Goal: Information Seeking & Learning: Learn about a topic

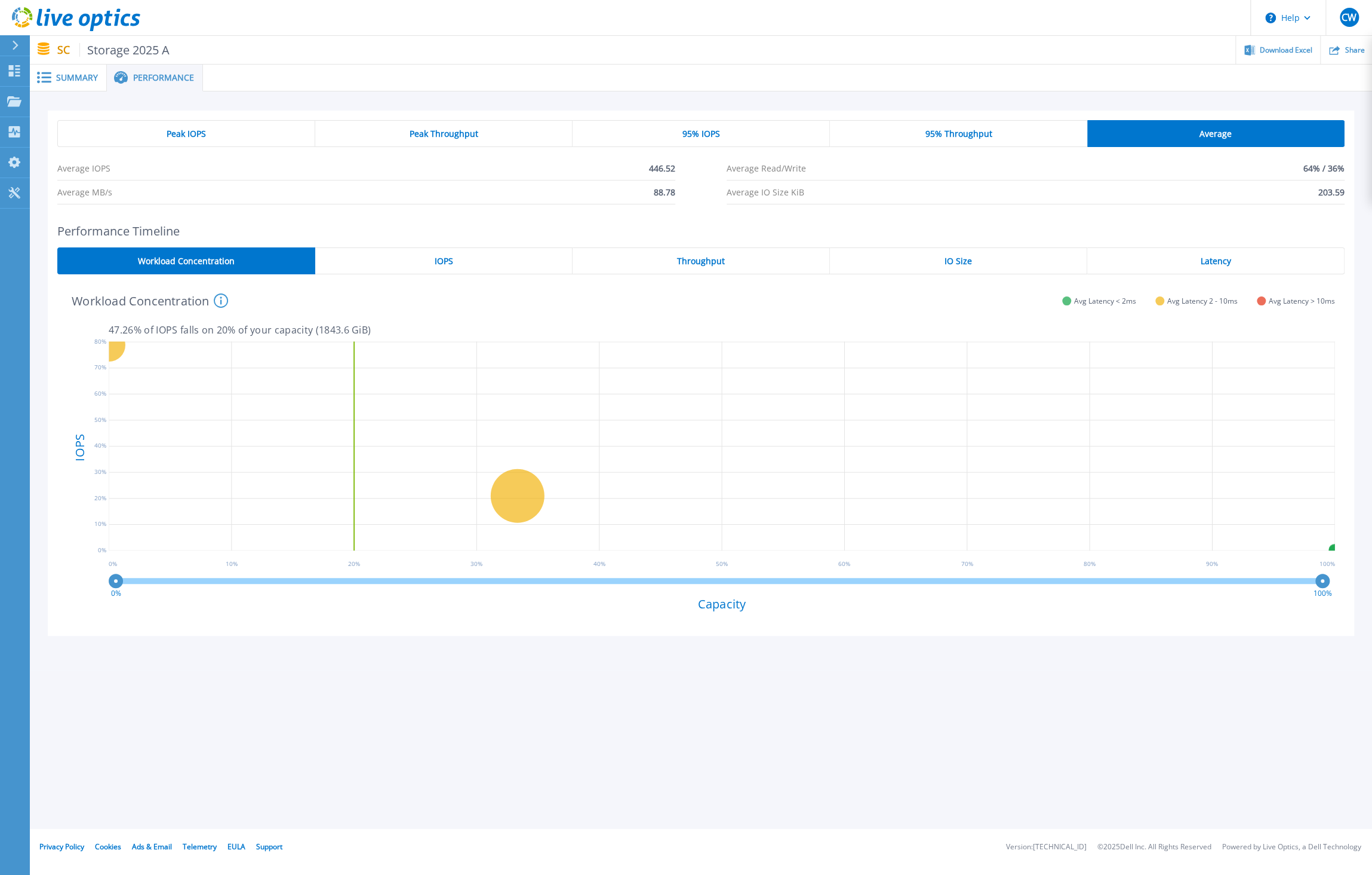
click at [955, 137] on span "95% Throughput" at bounding box center [959, 134] width 67 height 10
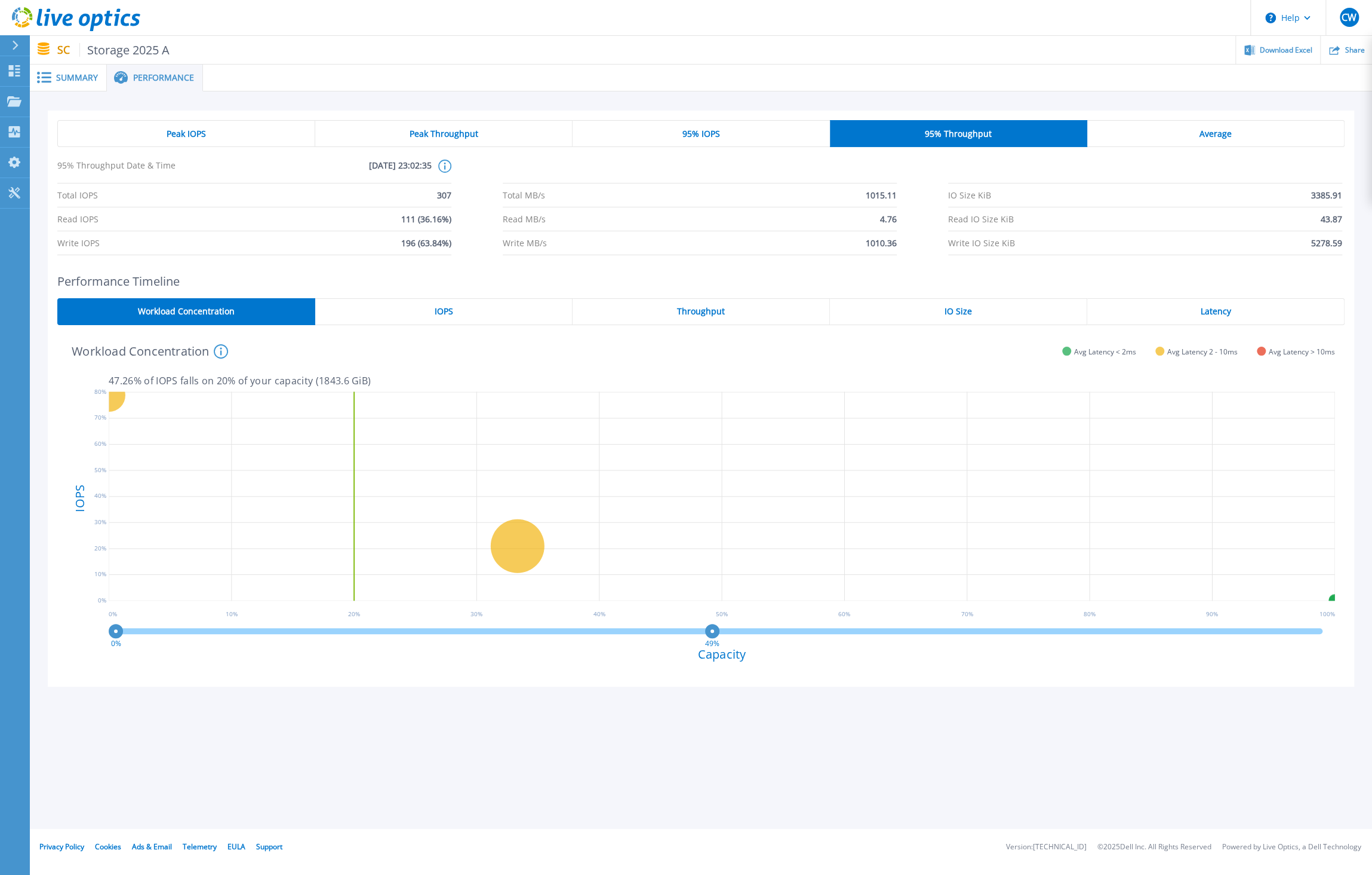
drag, startPoint x: 1318, startPoint y: 631, endPoint x: 712, endPoint y: 614, distance: 606.2
click at [712, 614] on div "VM_Capacity 6144 GiB 20.97 % of total IOPS 4.36 ms Latency 47.26 % of IOPS fall…" at bounding box center [701, 506] width 1288 height 343
drag, startPoint x: 712, startPoint y: 629, endPoint x: 462, endPoint y: 624, distance: 250.0
click at [462, 627] on circle at bounding box center [462, 631] width 9 height 9
drag, startPoint x: 462, startPoint y: 624, endPoint x: 719, endPoint y: 635, distance: 257.2
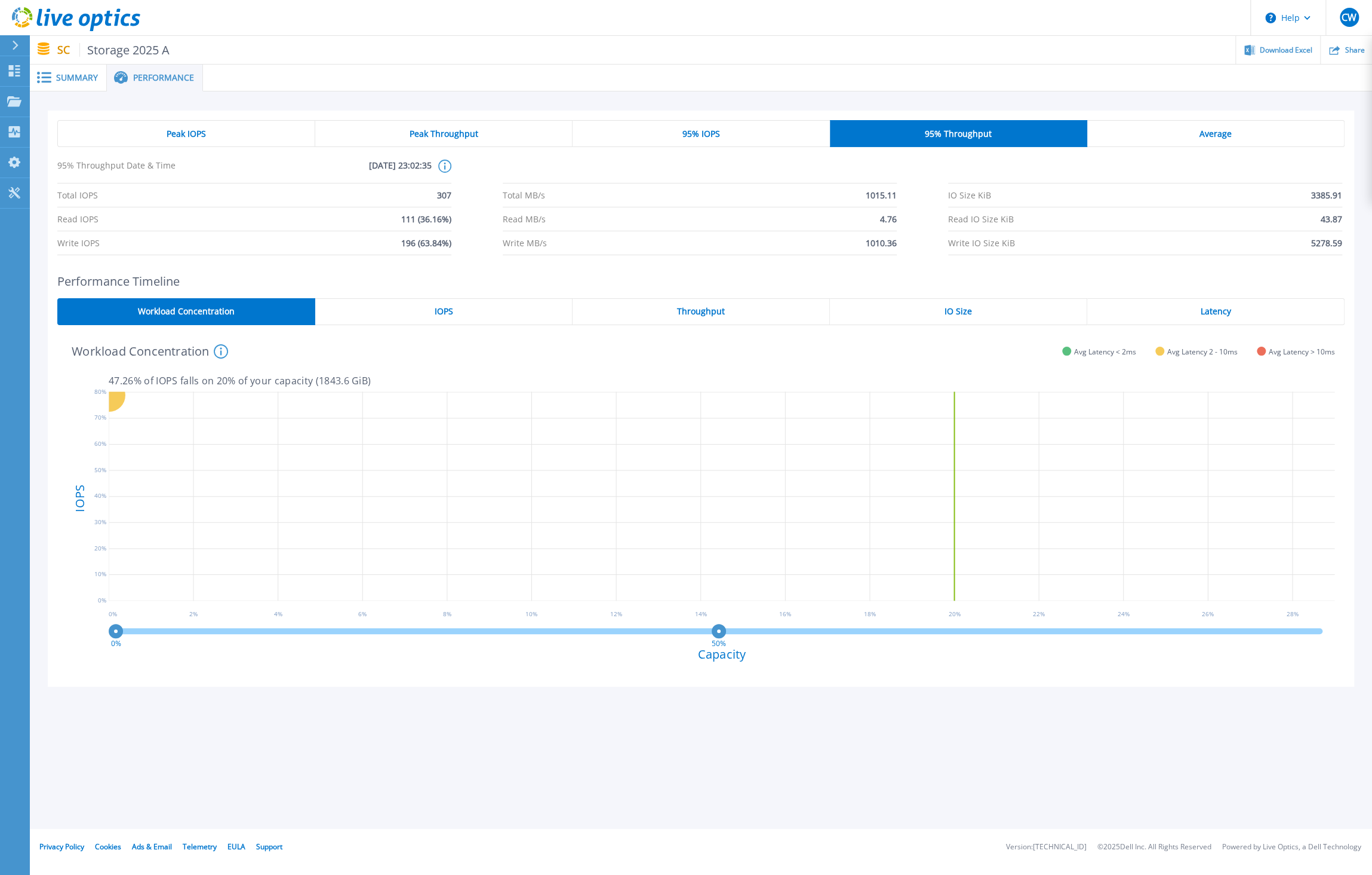
click at [719, 635] on circle at bounding box center [719, 631] width 9 height 9
drag, startPoint x: 716, startPoint y: 631, endPoint x: 1447, endPoint y: 651, distance: 731.3
click at [1372, 651] on html "Help CW End User [PERSON_NAME] [PERSON_NAME][EMAIL_ADDRESS][PERSON_NAME][DOMAIN…" at bounding box center [686, 414] width 1372 height 829
drag, startPoint x: 1305, startPoint y: 632, endPoint x: 1346, endPoint y: 632, distance: 41.0
click at [1346, 632] on div "Performance Timeline Workload Concentration IOPS Throughput IO Size Latency VM_…" at bounding box center [701, 481] width 1306 height 412
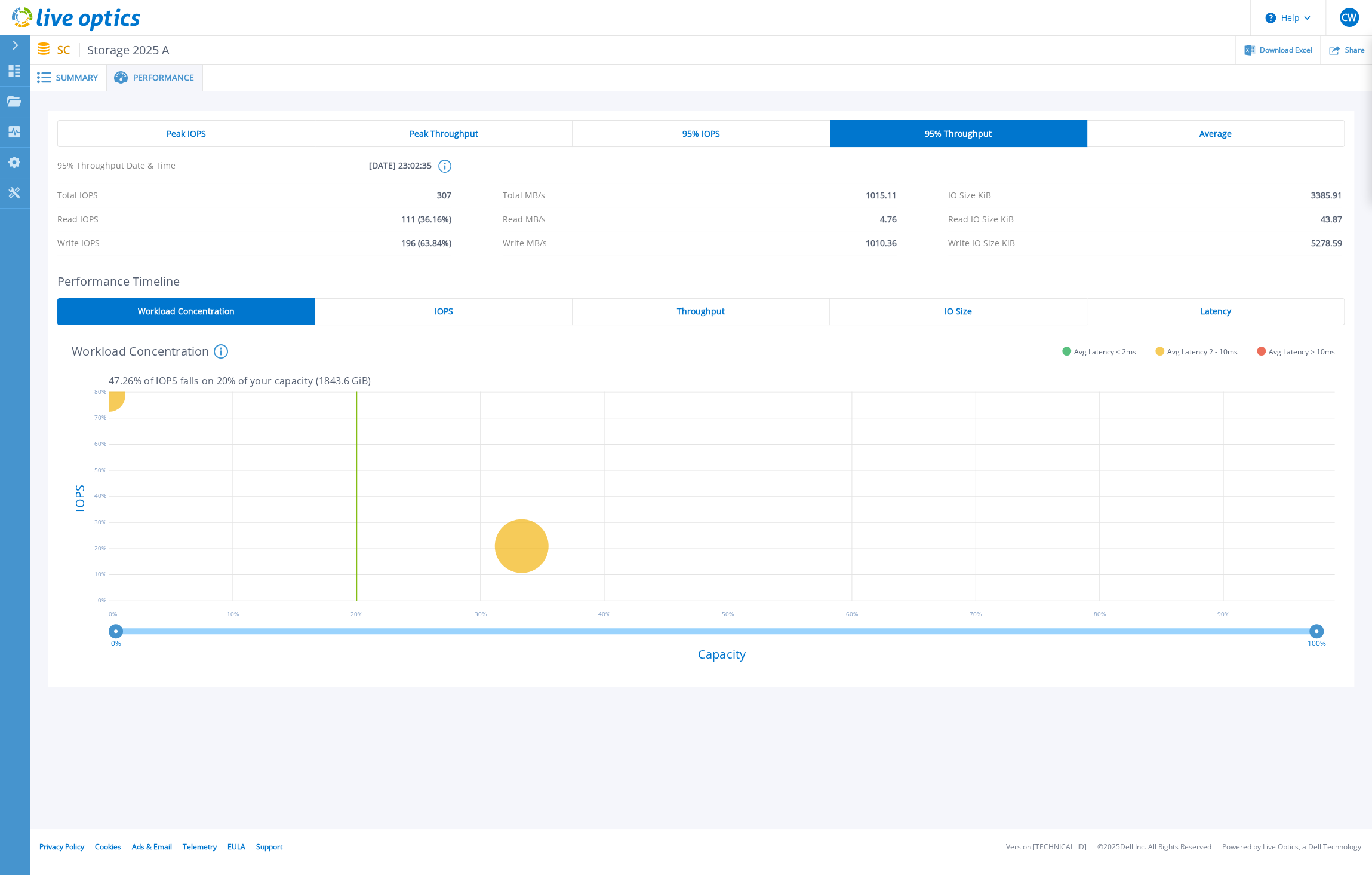
click at [681, 133] on div "95% IOPS" at bounding box center [701, 133] width 257 height 27
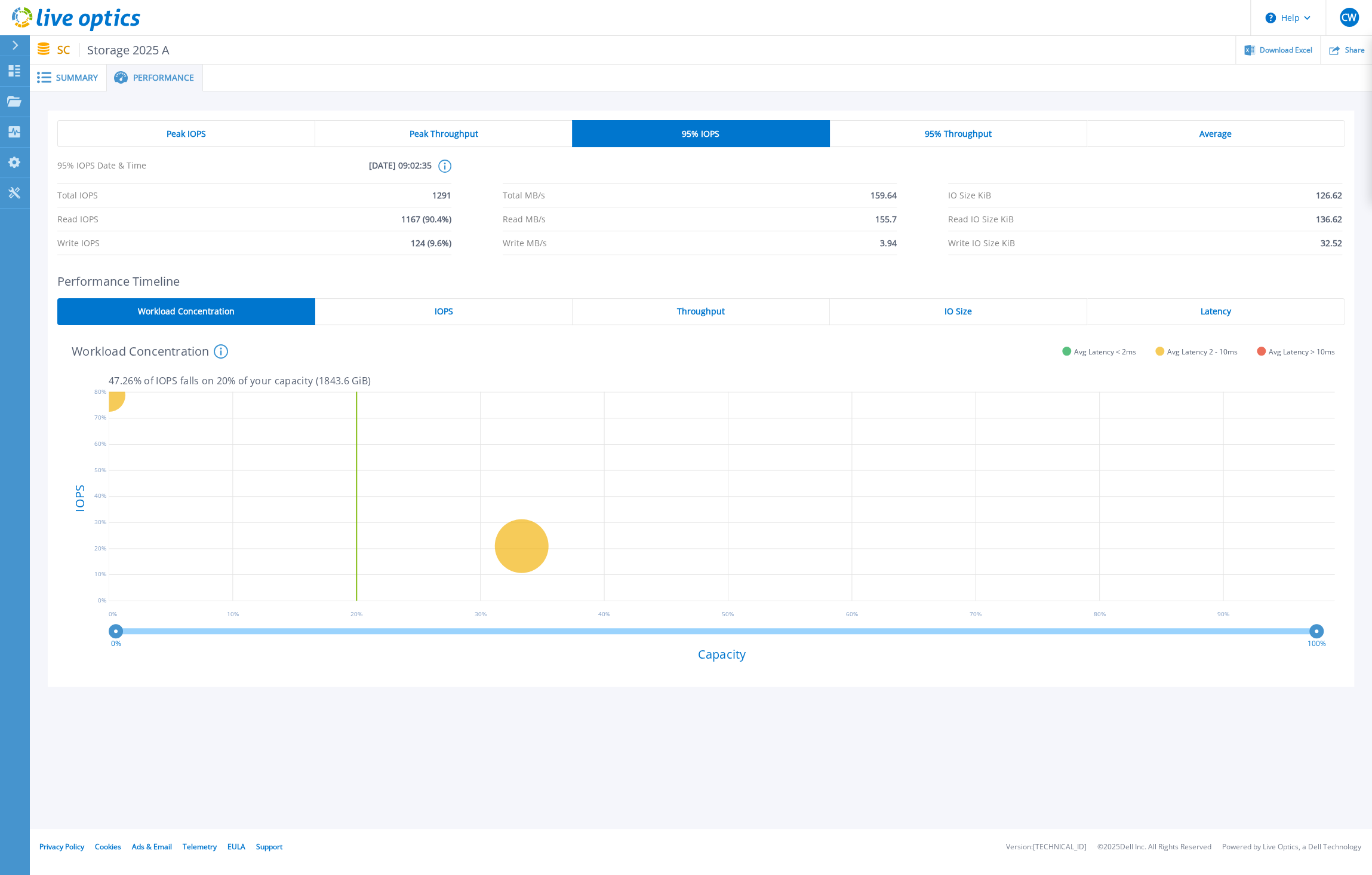
click at [476, 129] on span "Peak Throughput" at bounding box center [444, 134] width 69 height 10
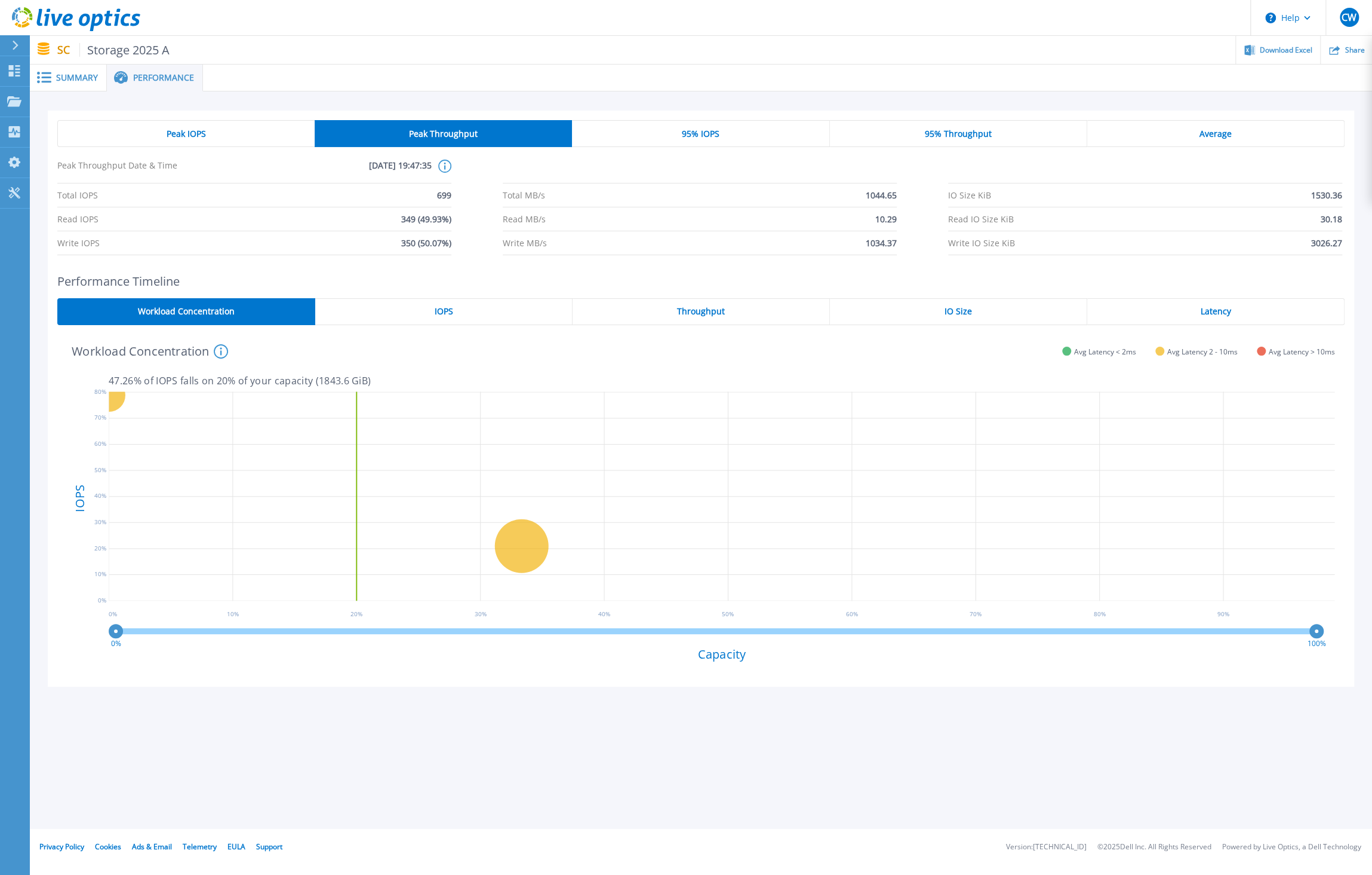
click at [241, 134] on div "Peak IOPS" at bounding box center [186, 133] width 257 height 27
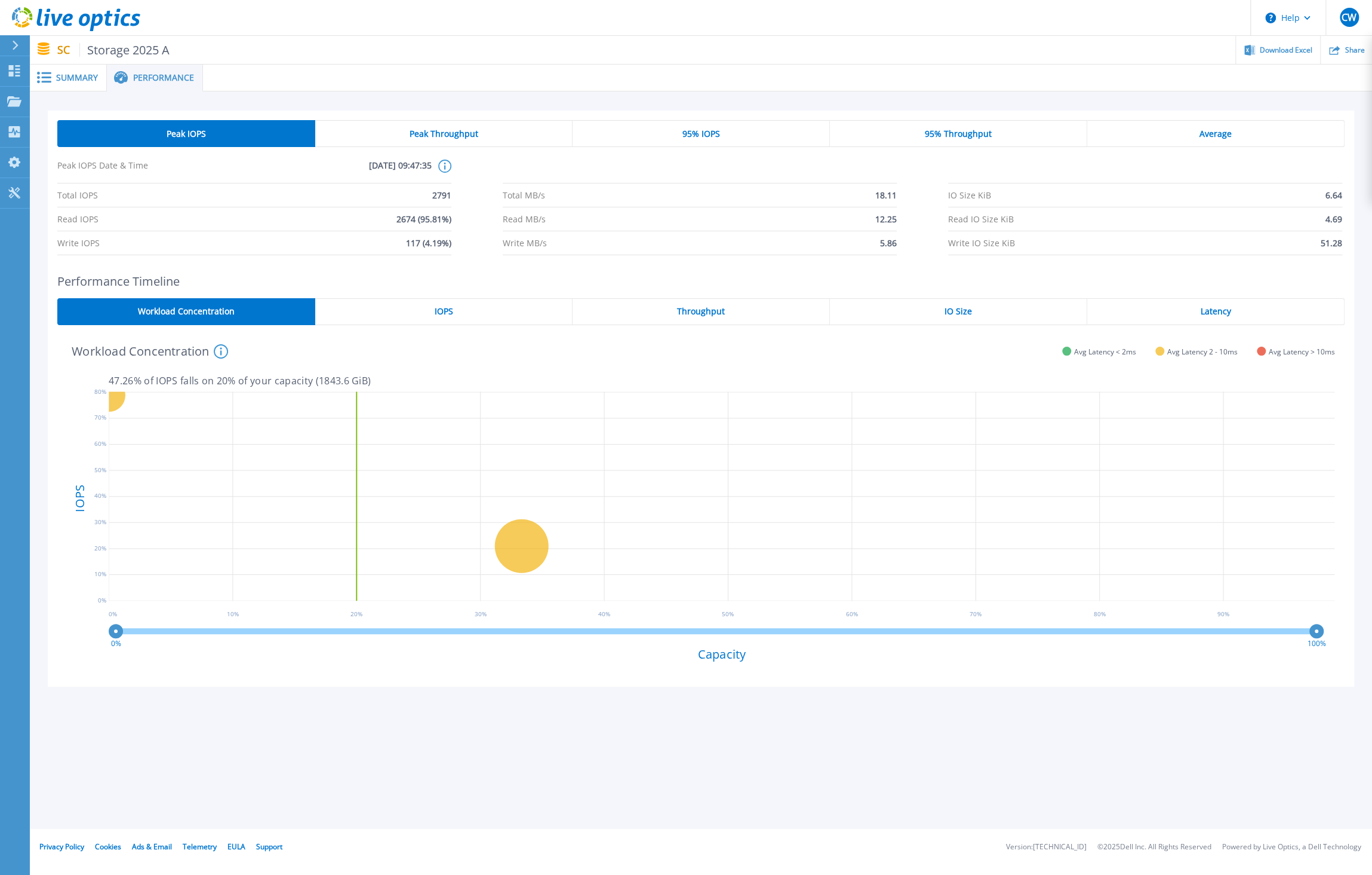
click at [1221, 140] on div "Average" at bounding box center [1215, 133] width 257 height 27
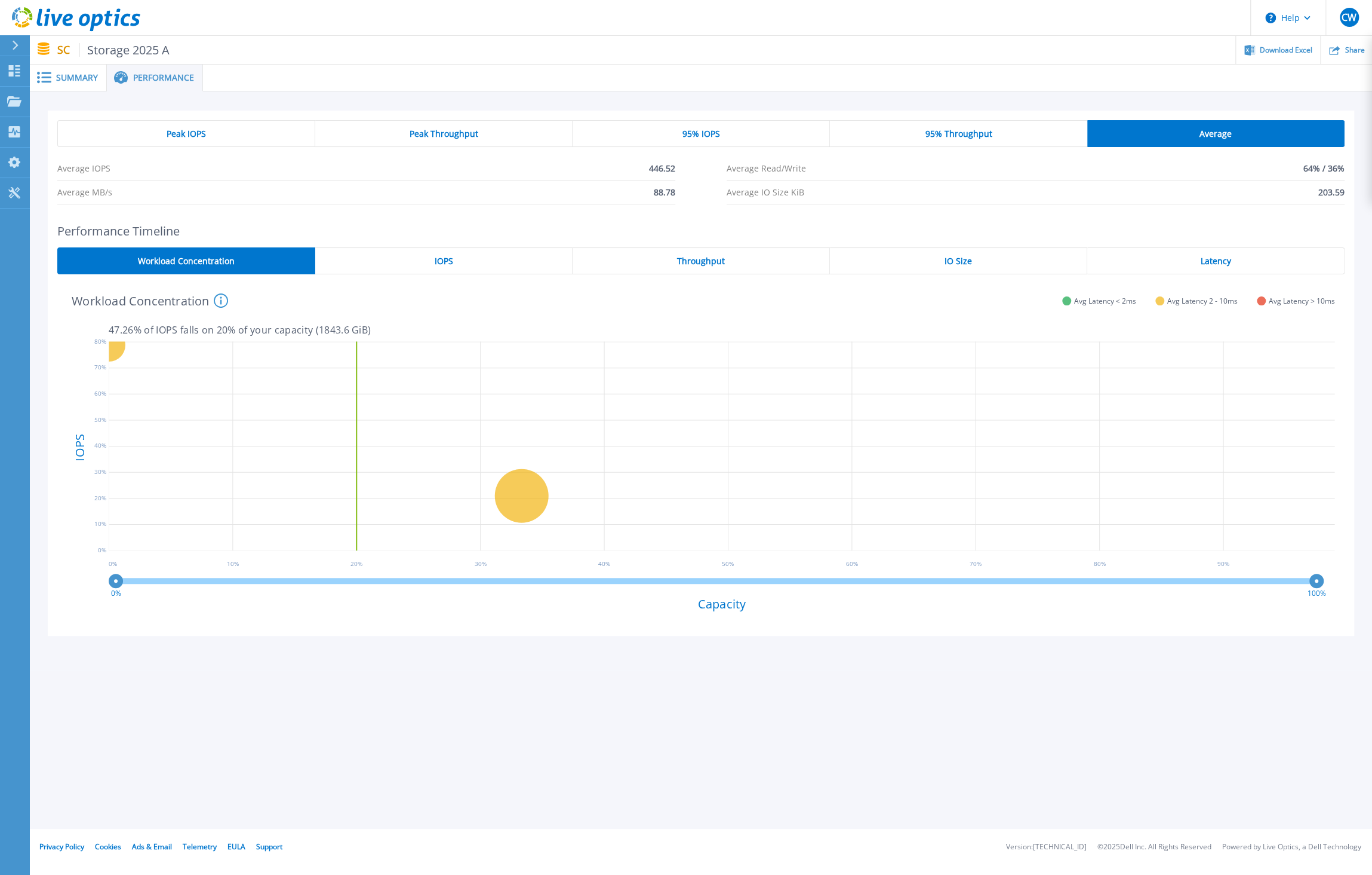
click at [1235, 256] on div "Latency" at bounding box center [1215, 261] width 257 height 27
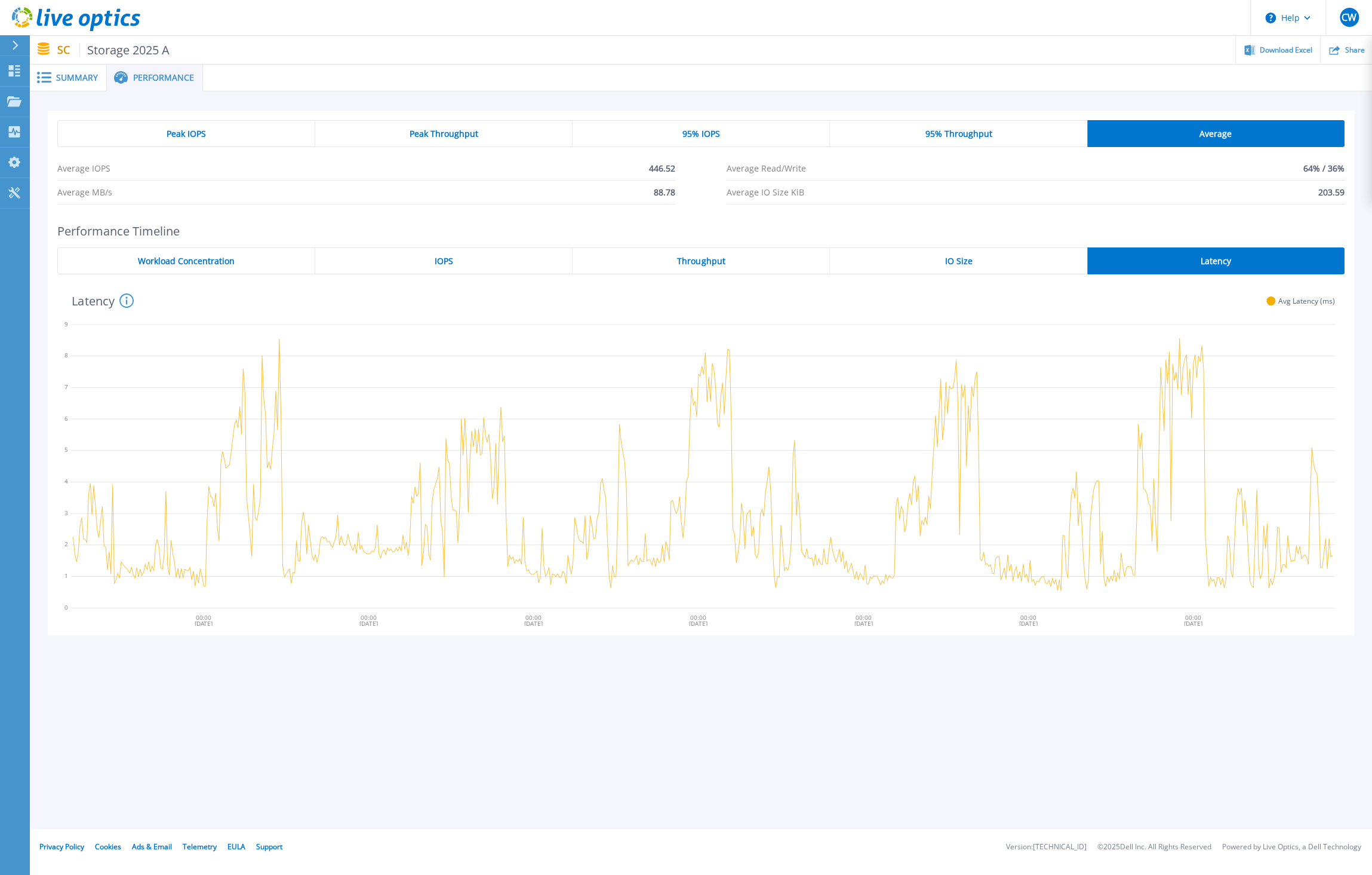
click at [975, 260] on div "IO Size" at bounding box center [958, 261] width 257 height 27
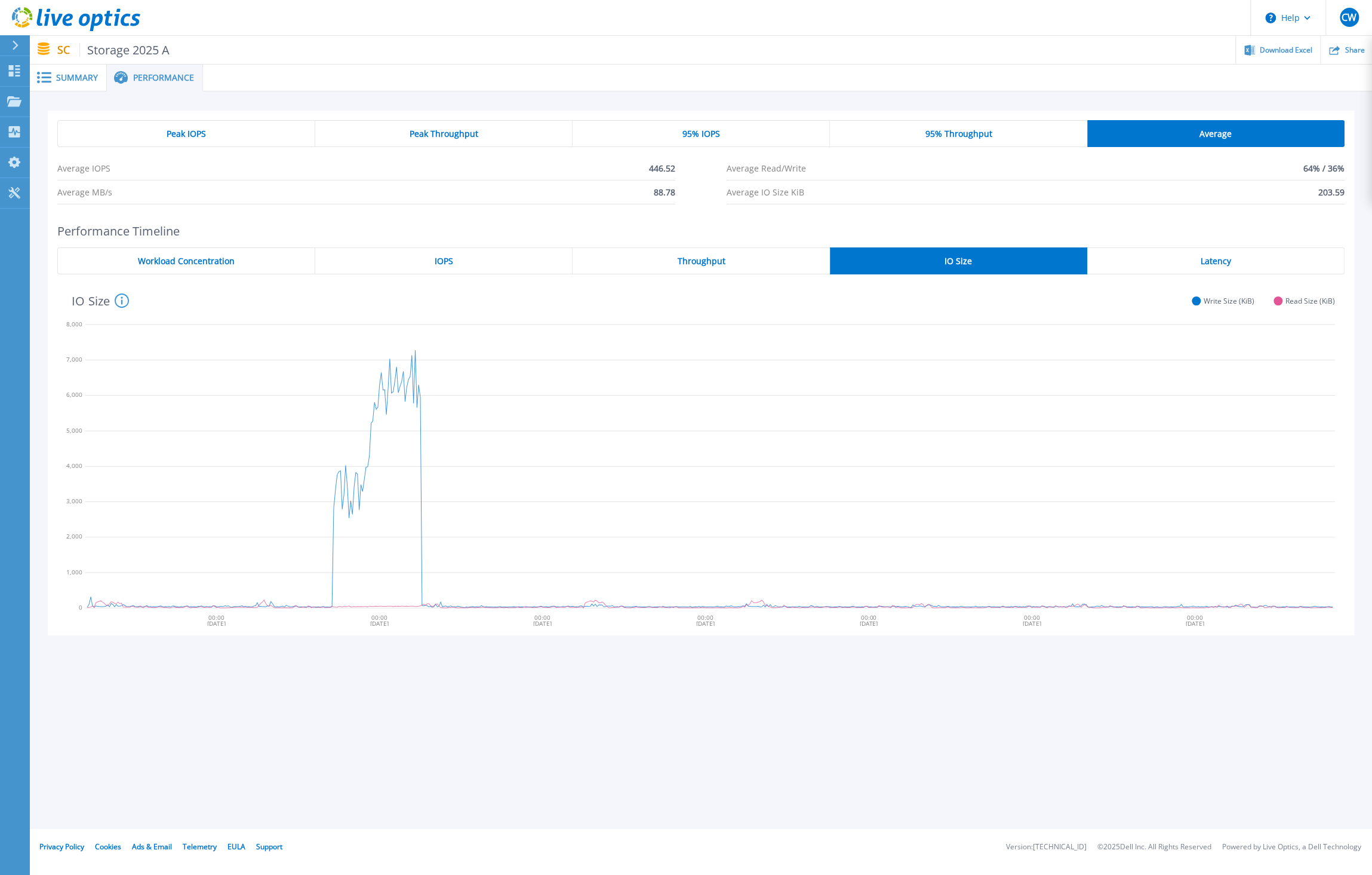
click at [755, 252] on div "Throughput" at bounding box center [701, 261] width 257 height 27
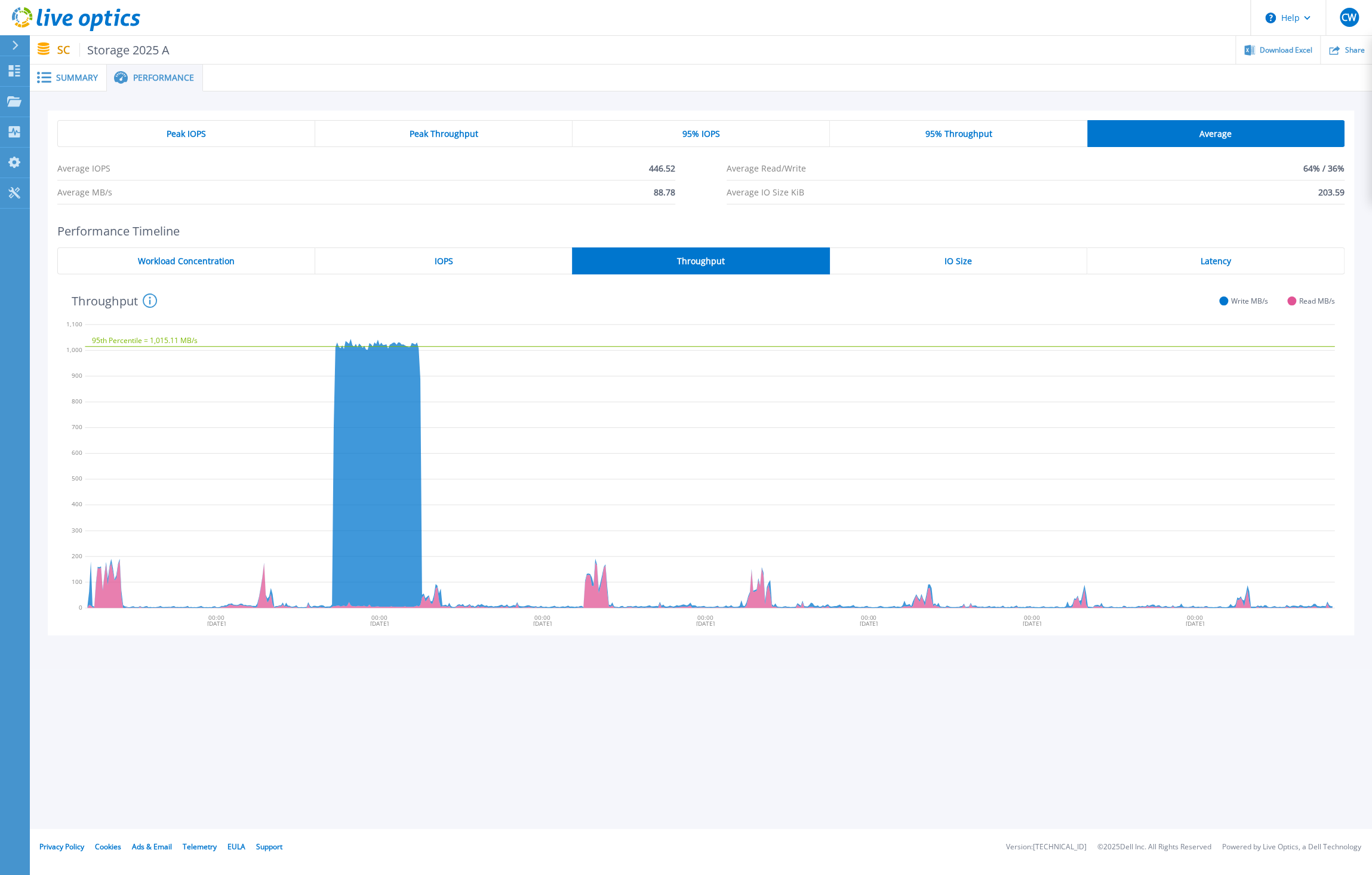
click at [465, 257] on div "IOPS" at bounding box center [444, 261] width 257 height 27
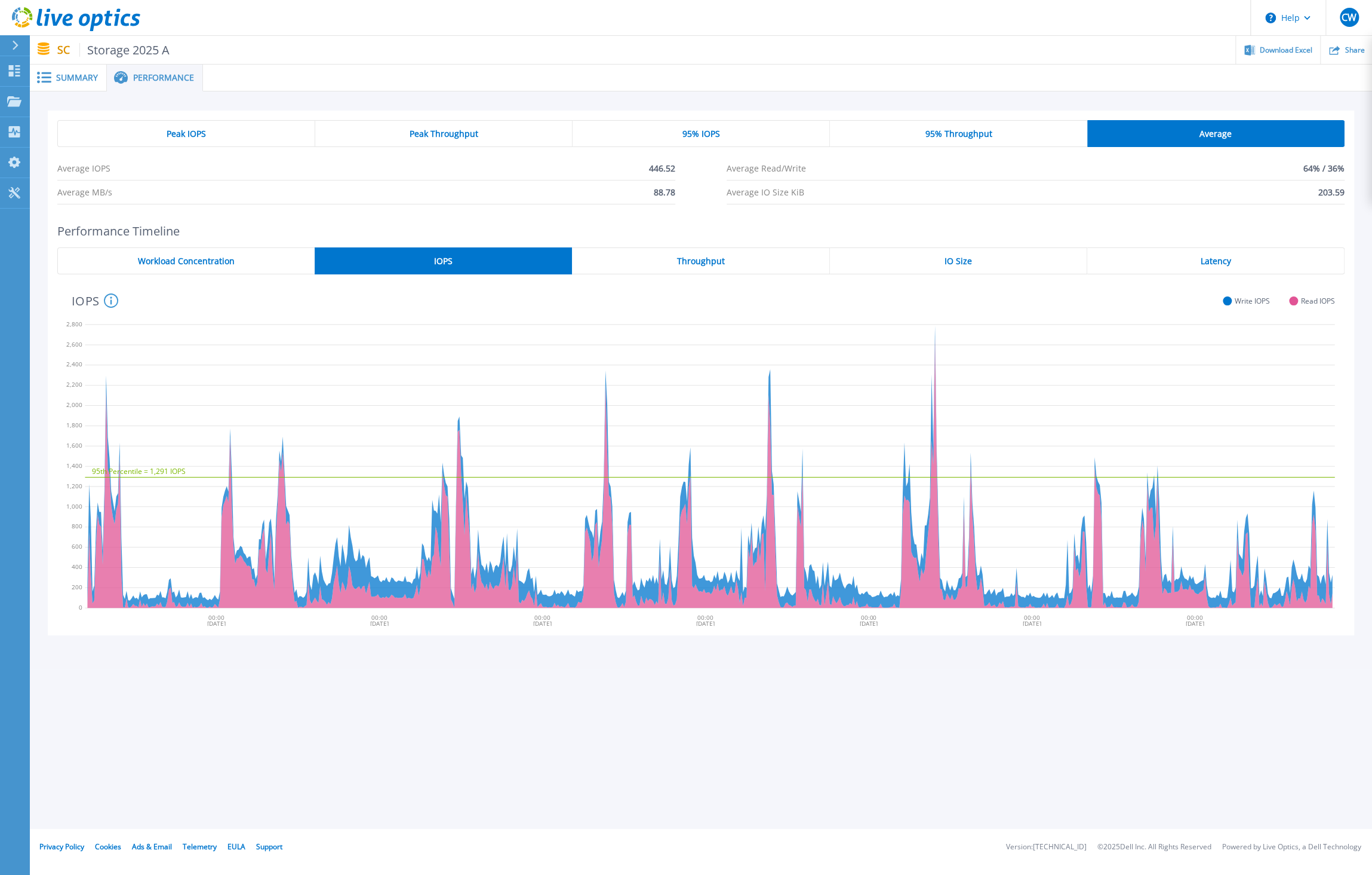
click at [294, 259] on div "Workload Concentration" at bounding box center [186, 261] width 257 height 27
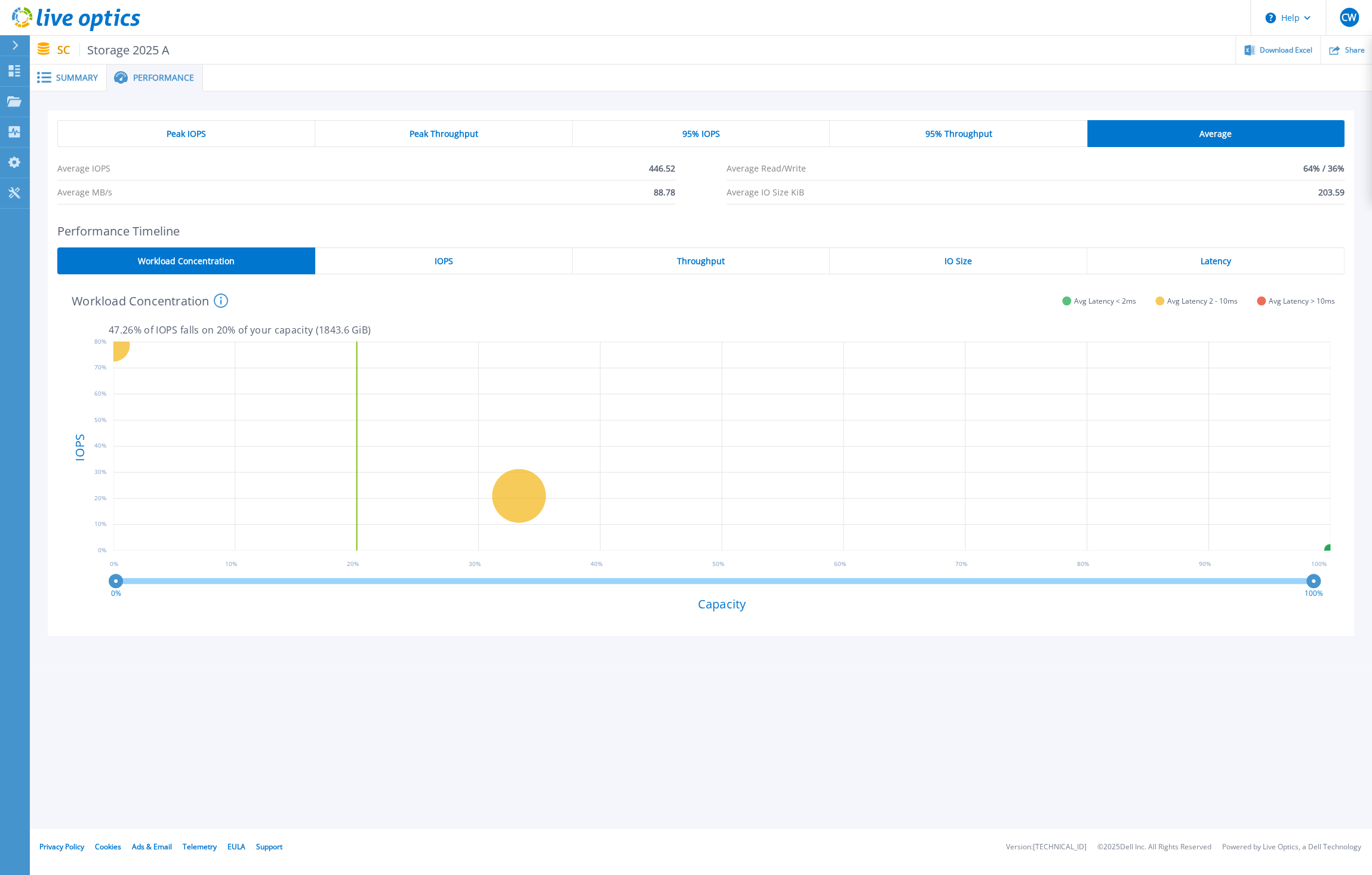
click at [67, 74] on span "Summary" at bounding box center [77, 78] width 42 height 8
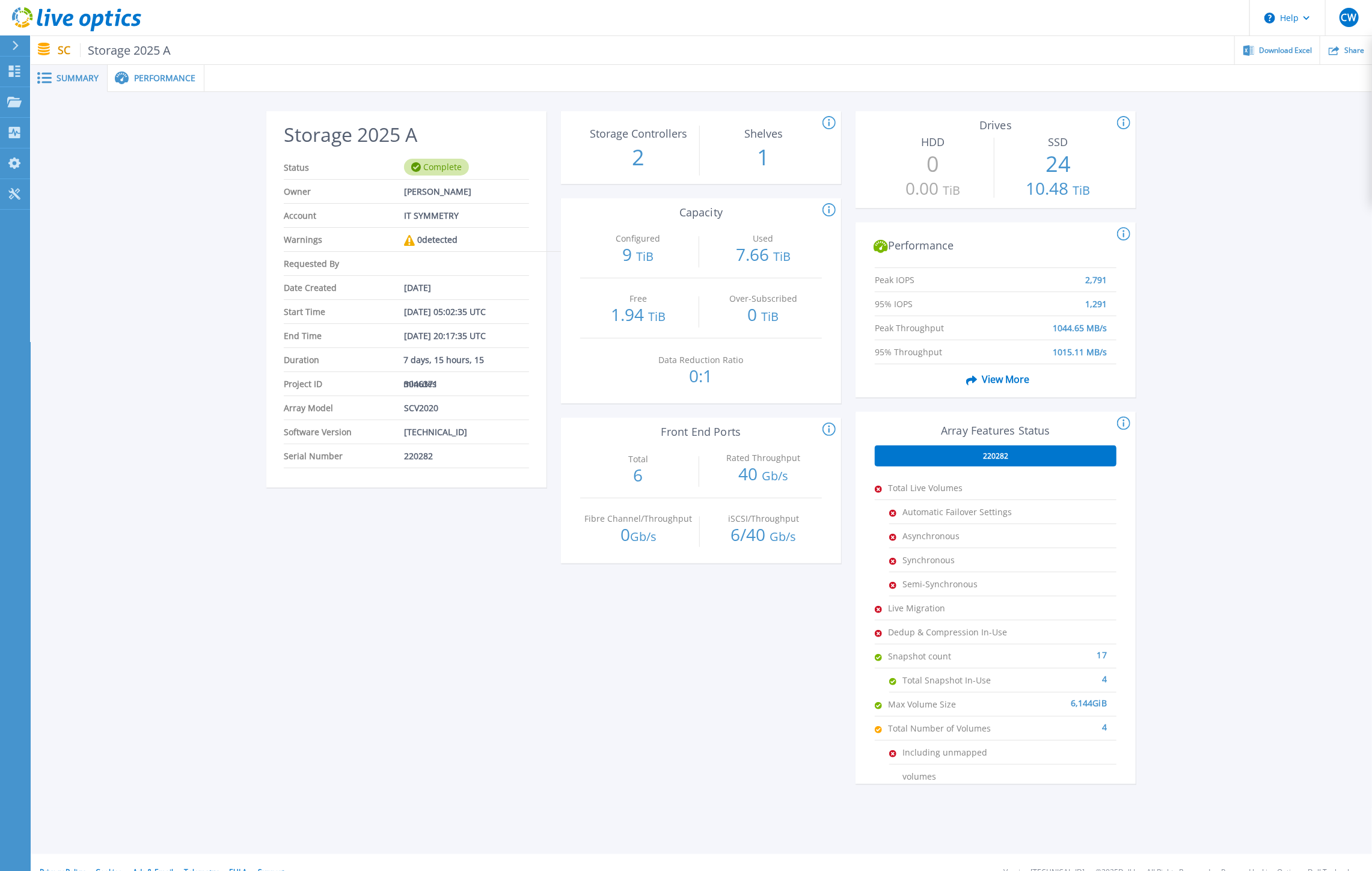
click at [128, 74] on span at bounding box center [121, 78] width 26 height 14
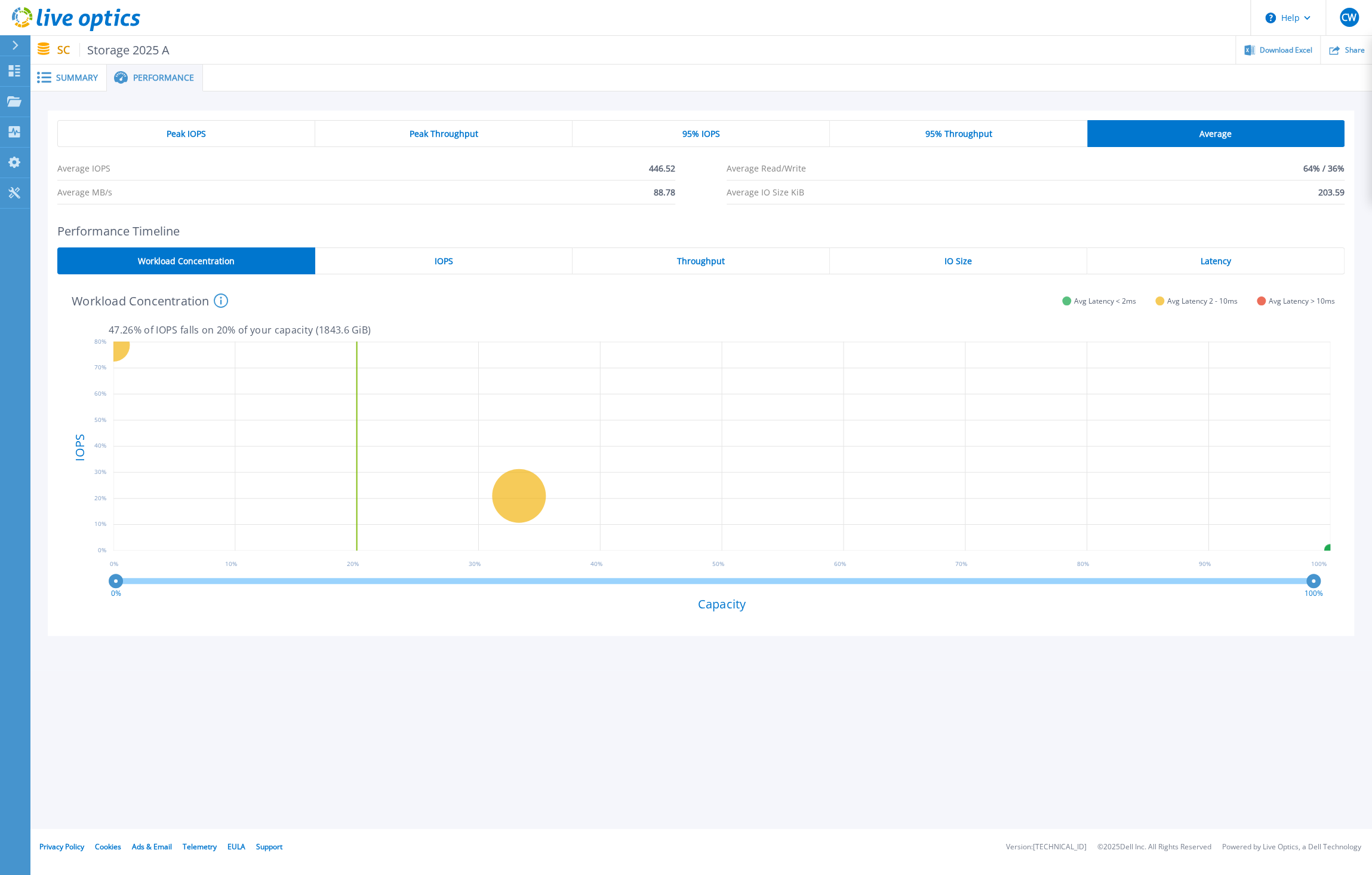
click at [437, 146] on div "Peak Throughput" at bounding box center [444, 133] width 257 height 27
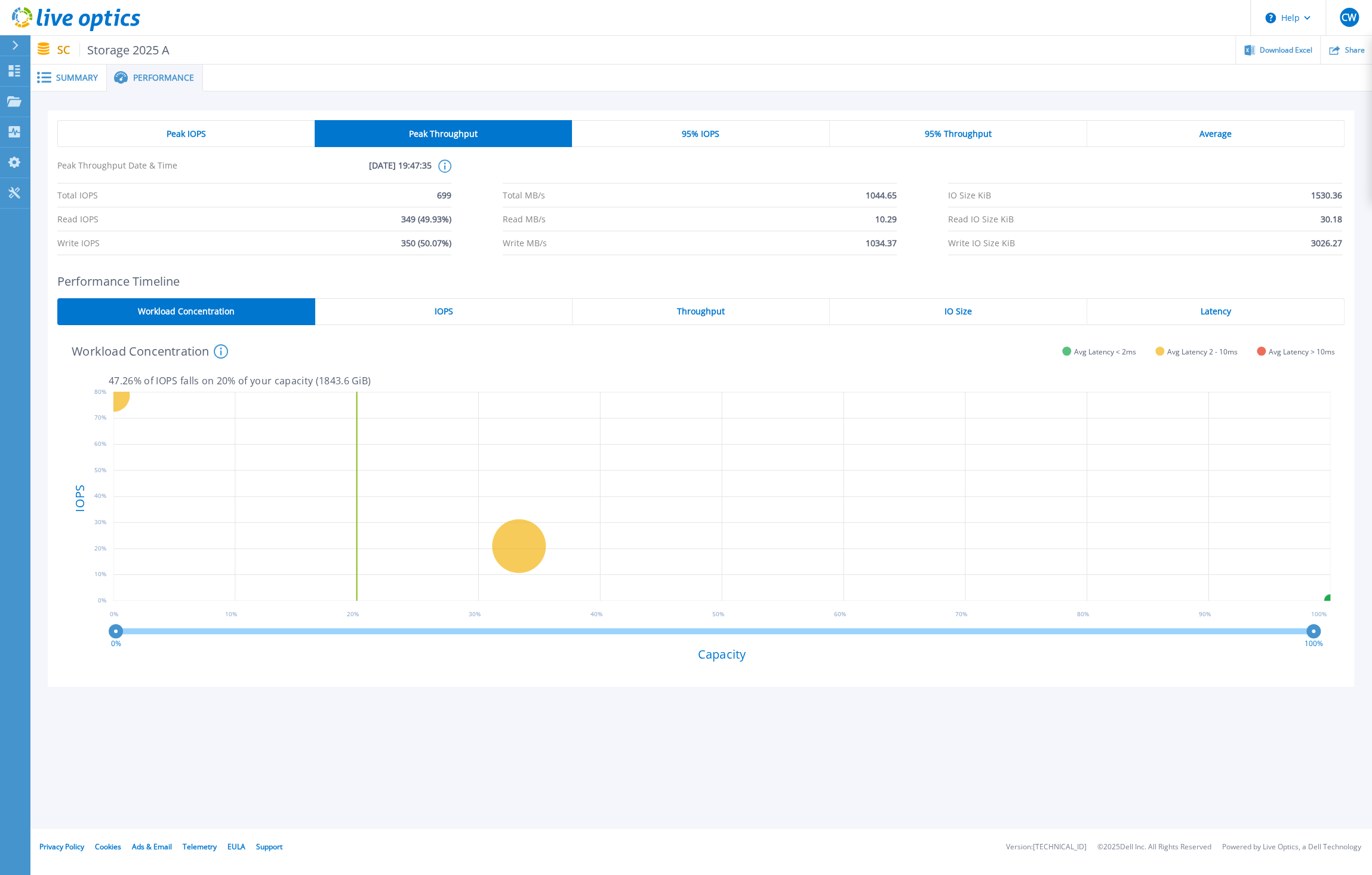
click at [202, 136] on span "Peak IOPS" at bounding box center [186, 134] width 40 height 10
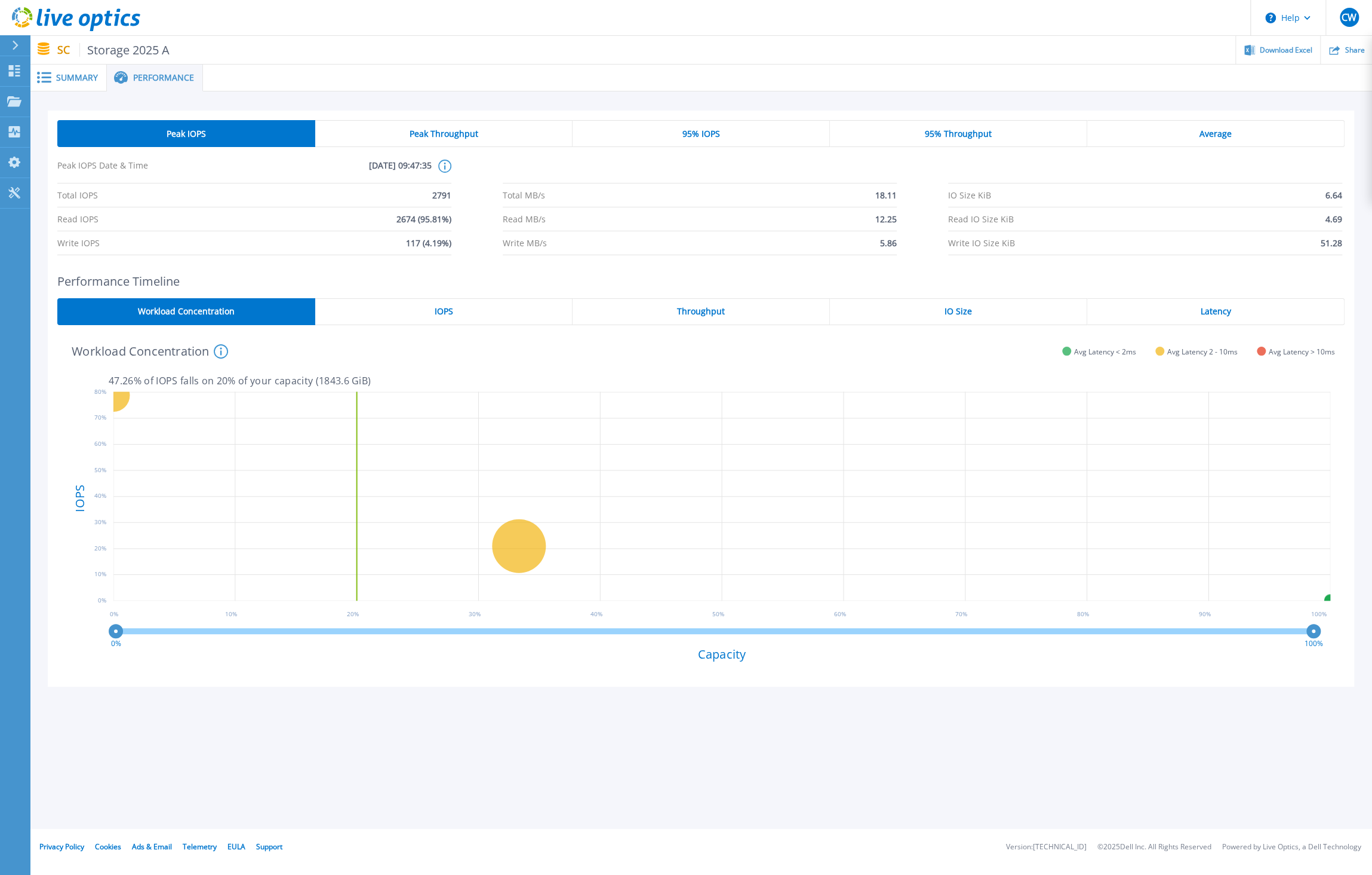
click at [51, 88] on div "Summary" at bounding box center [68, 77] width 77 height 27
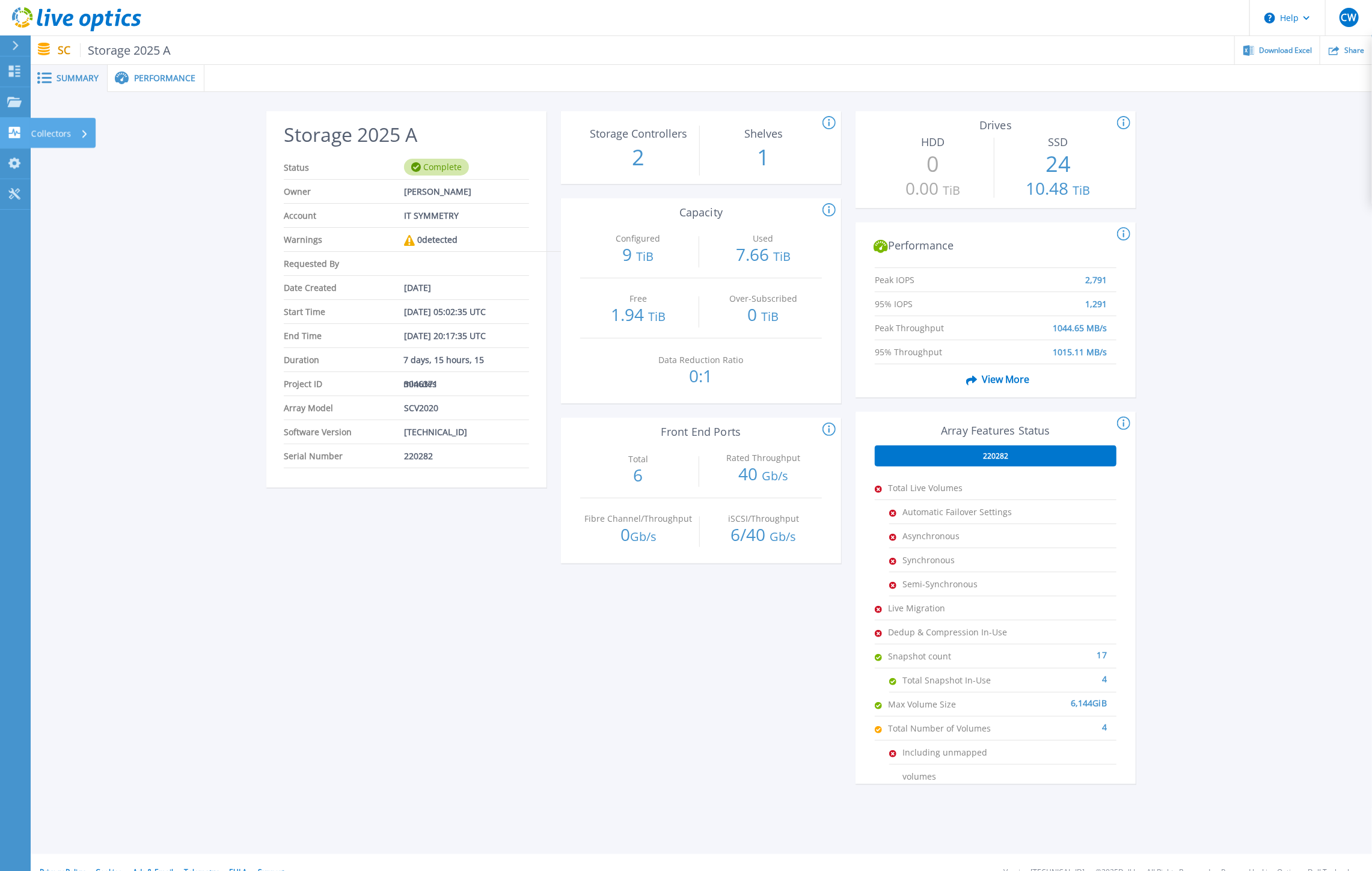
click at [62, 133] on p "Collectors" at bounding box center [51, 133] width 40 height 31
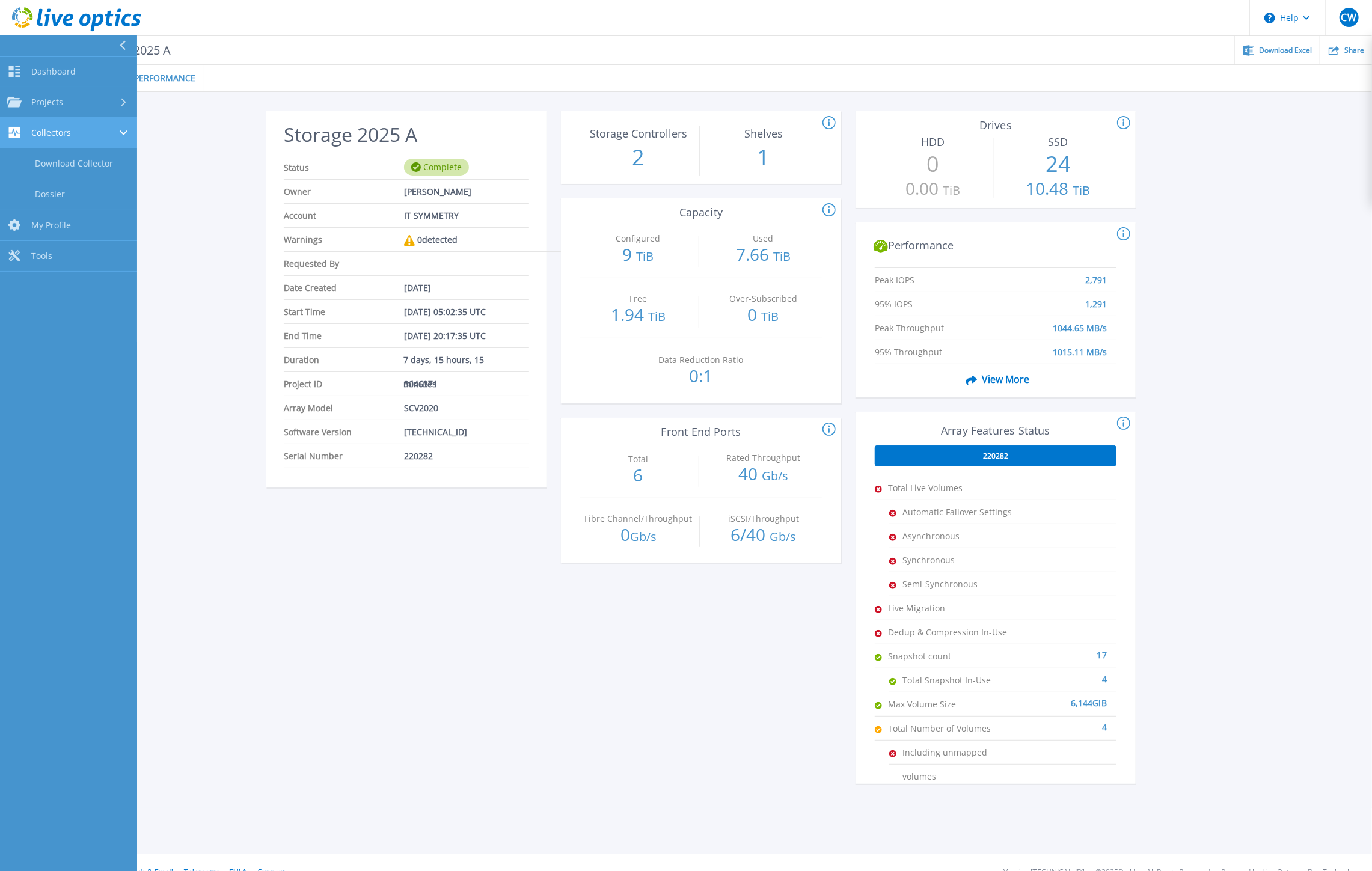
click at [62, 133] on span "Collectors" at bounding box center [51, 132] width 40 height 11
click at [63, 74] on span "Dashboard" at bounding box center [53, 71] width 44 height 11
